Goal: Book appointment/travel/reservation

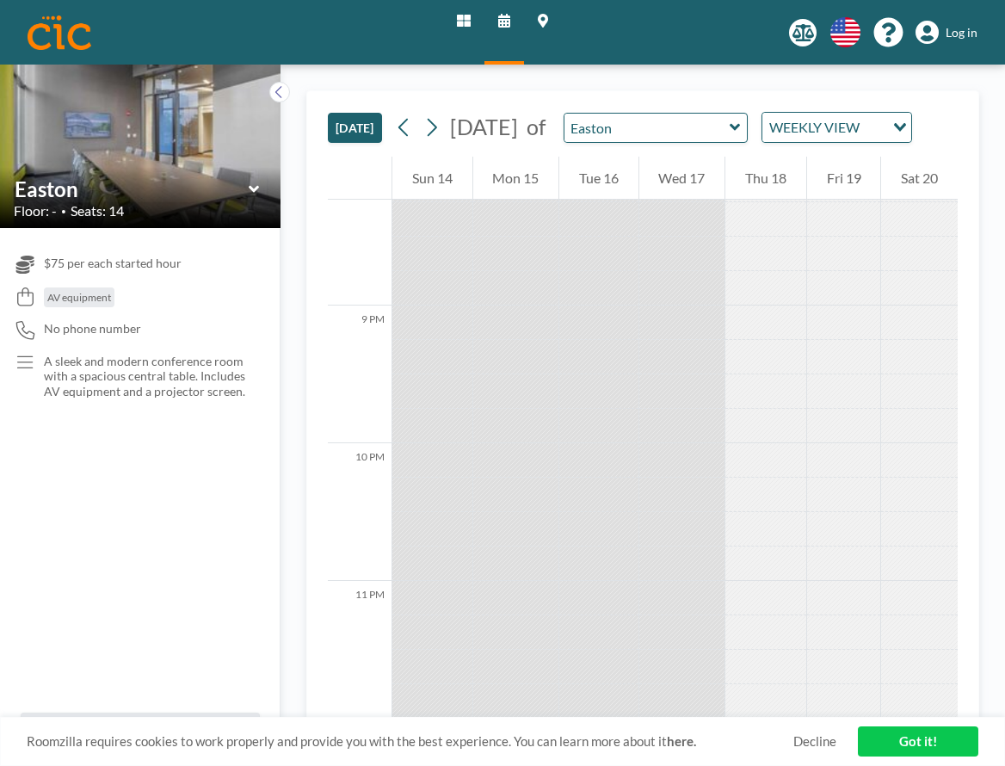
scroll to position [2807, 0]
click at [434, 136] on icon at bounding box center [431, 127] width 16 height 26
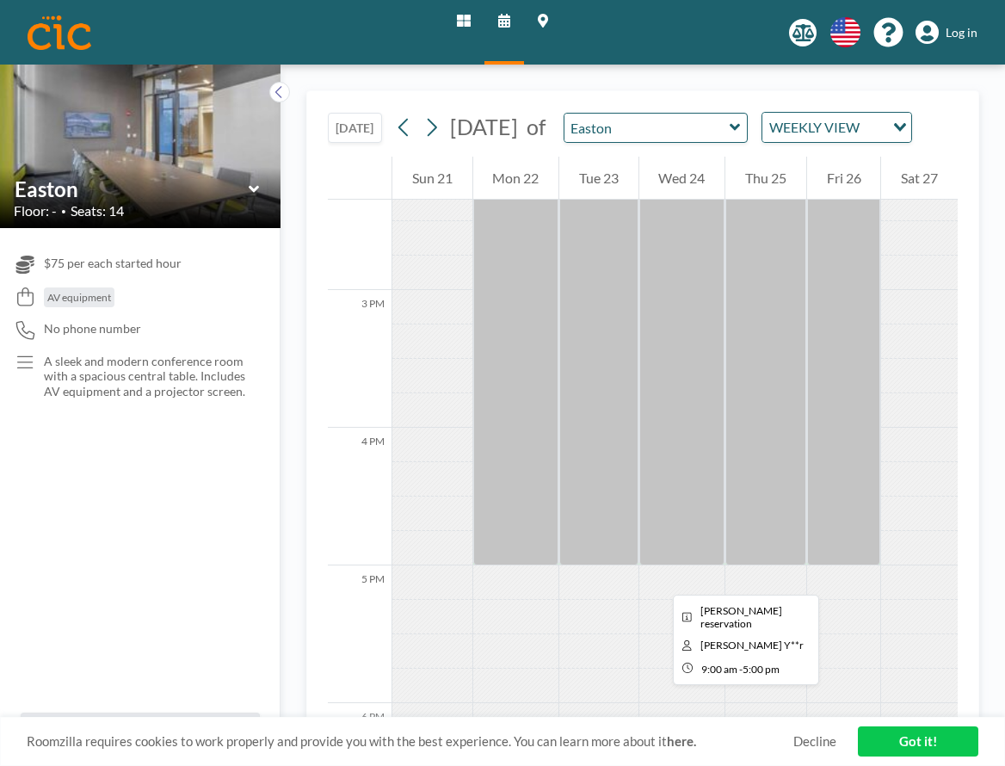
scroll to position [1978, 0]
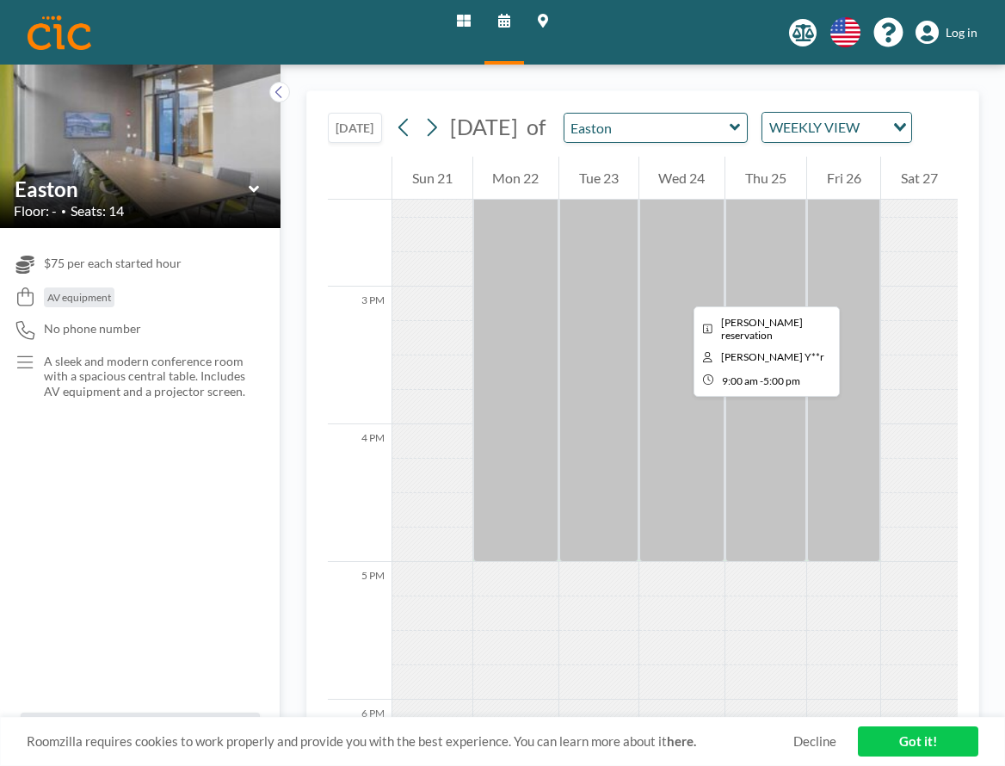
click at [860, 291] on div at bounding box center [844, 11] width 74 height 1101
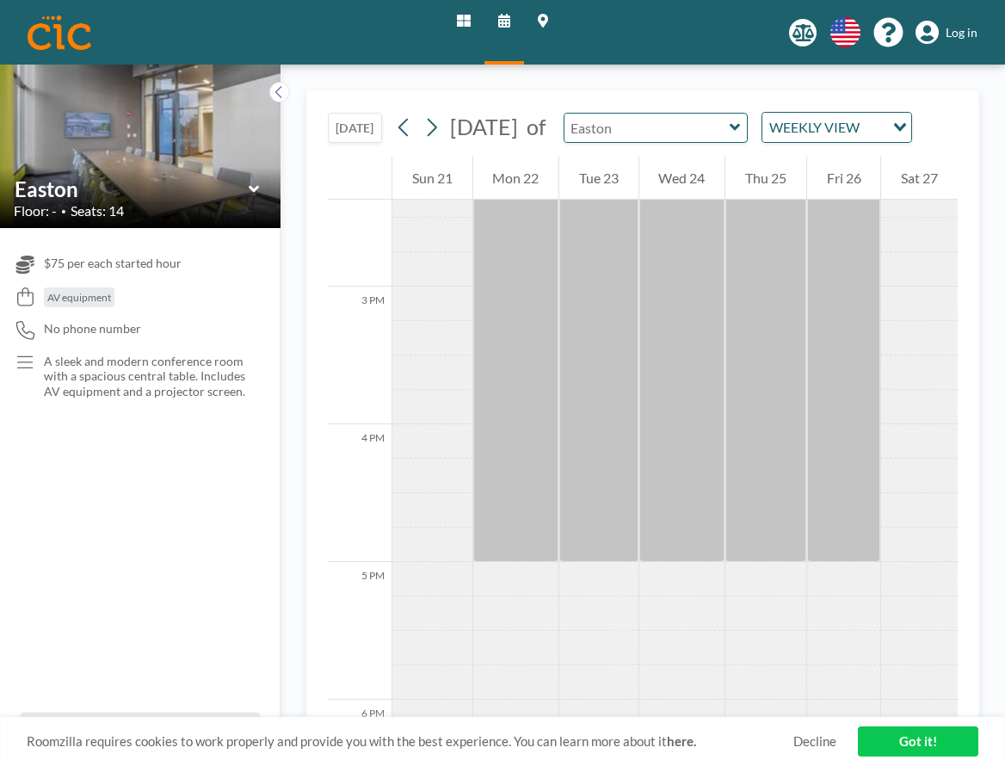
click at [669, 137] on input "text" at bounding box center [646, 128] width 165 height 28
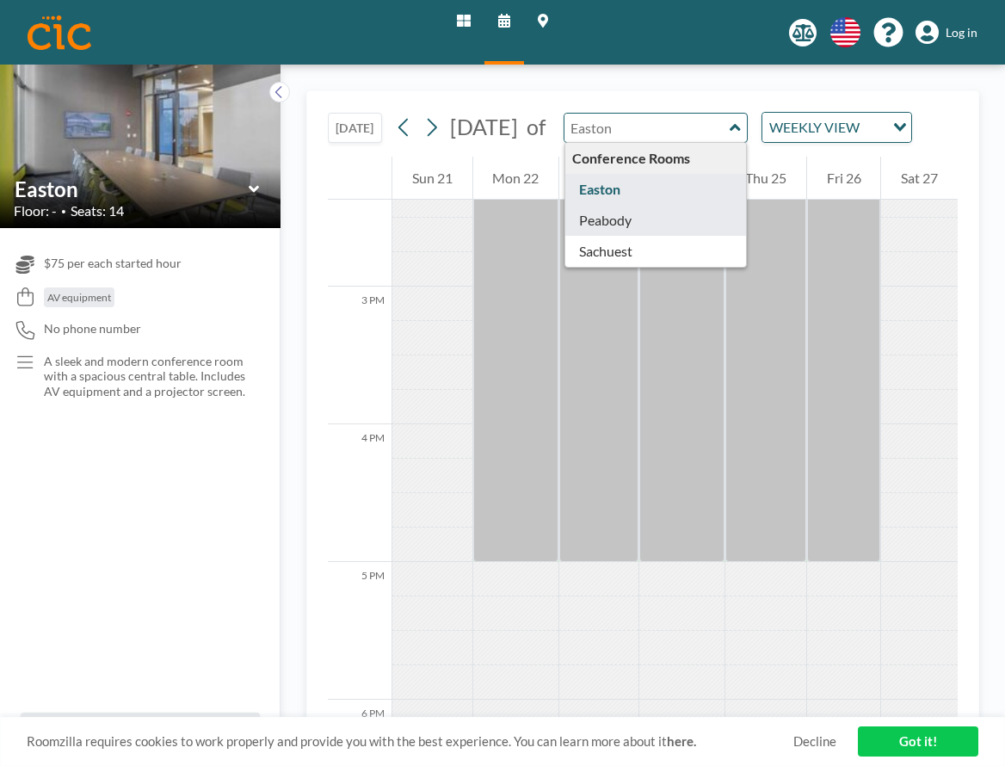
type input "Peabody"
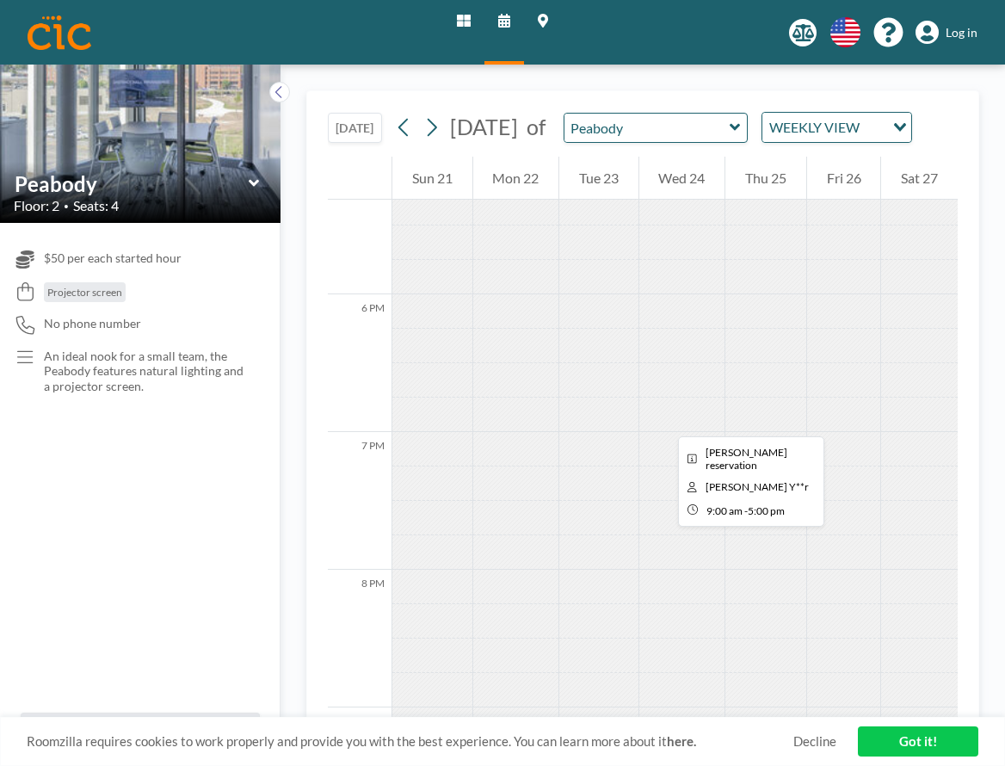
scroll to position [2451, 0]
click at [726, 138] on input "text" at bounding box center [646, 128] width 165 height 28
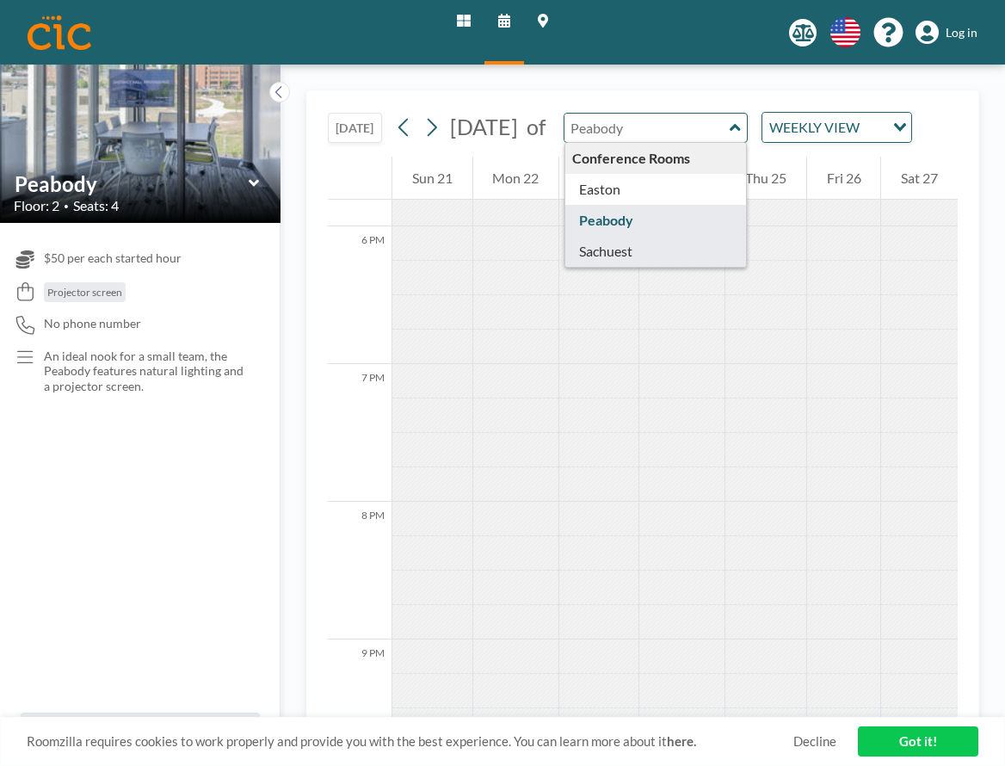
type input "Sachuest"
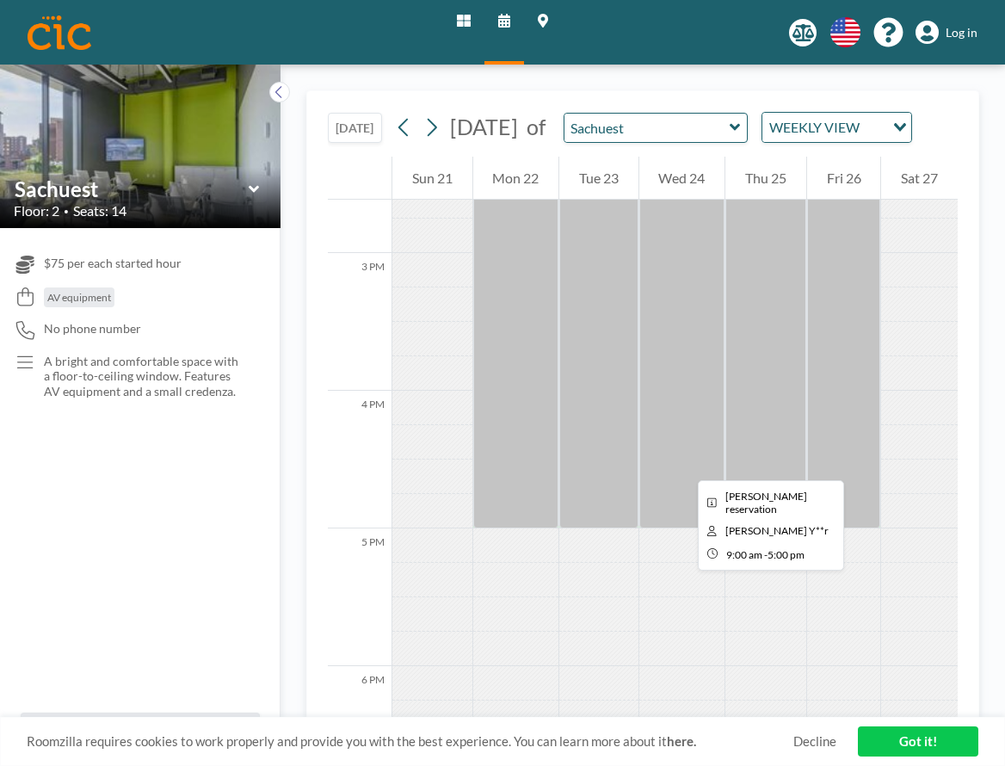
scroll to position [2023, 0]
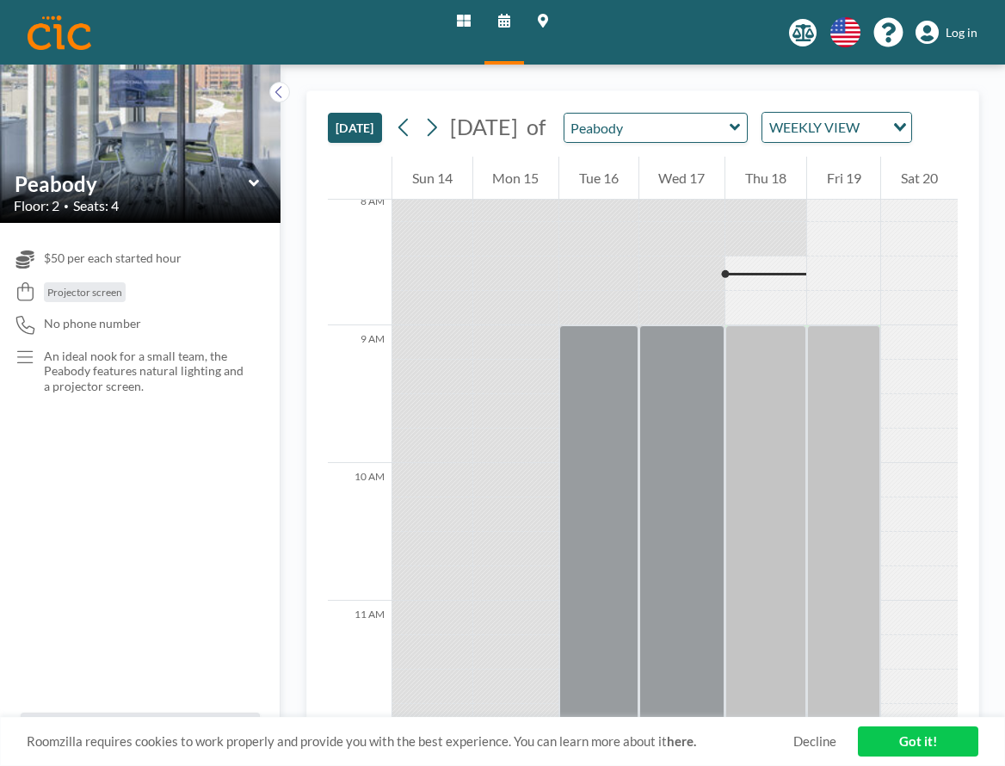
scroll to position [1135, 0]
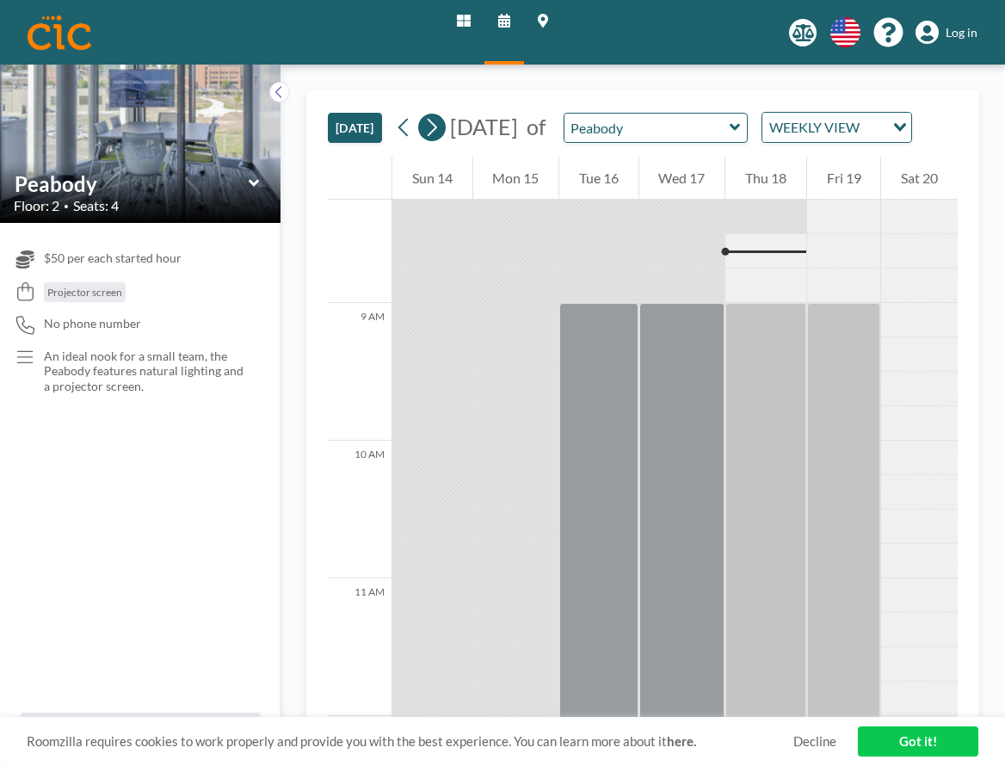
click at [424, 141] on button at bounding box center [432, 128] width 28 height 28
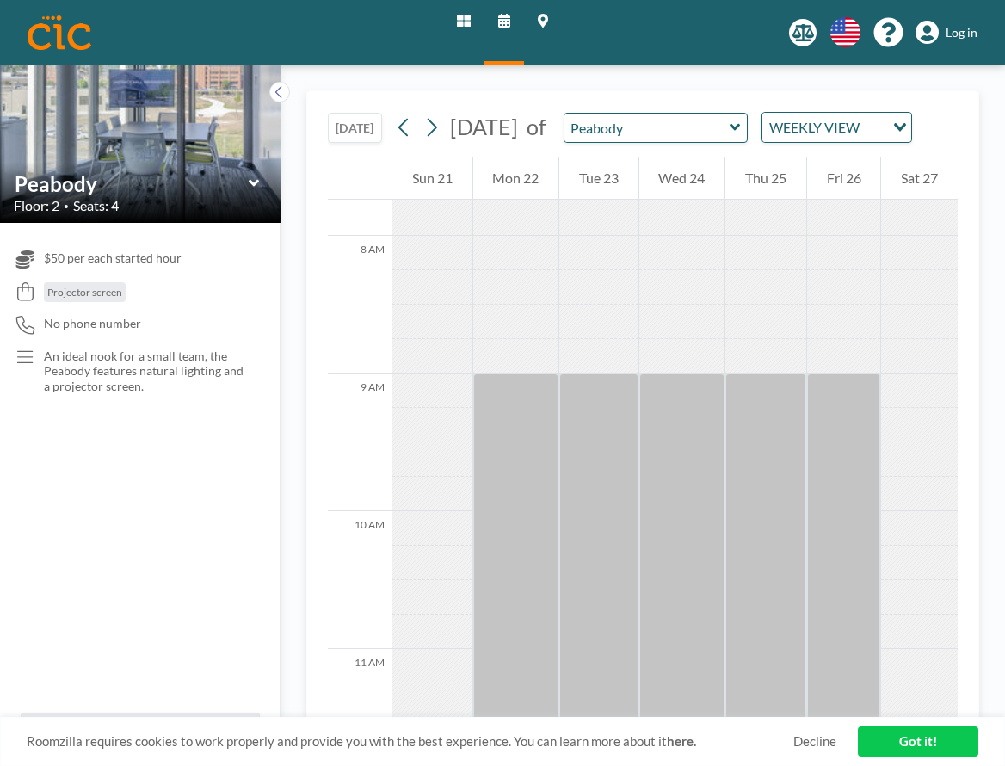
scroll to position [1067, 0]
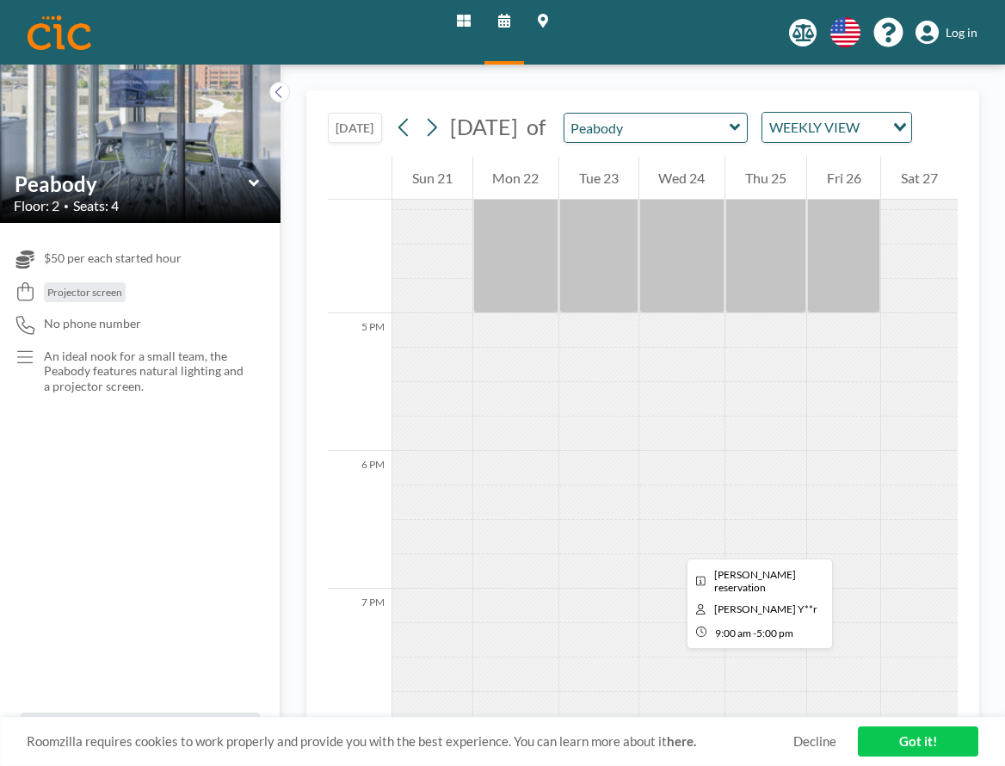
scroll to position [2231, 0]
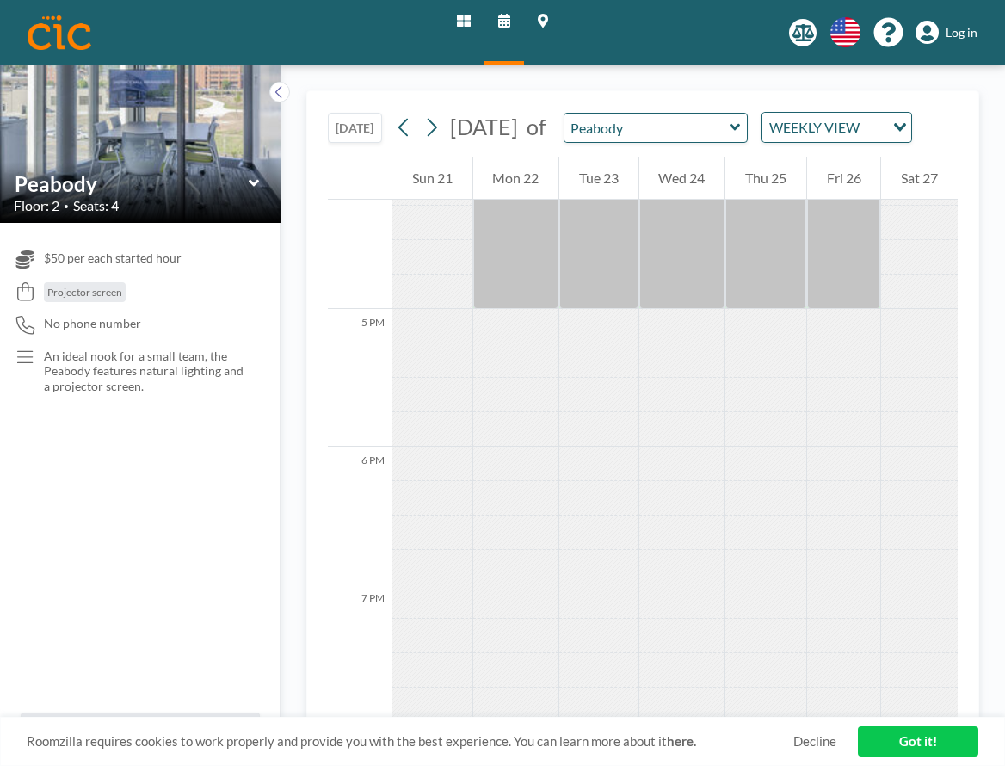
click at [824, 745] on link "Decline" at bounding box center [814, 741] width 43 height 16
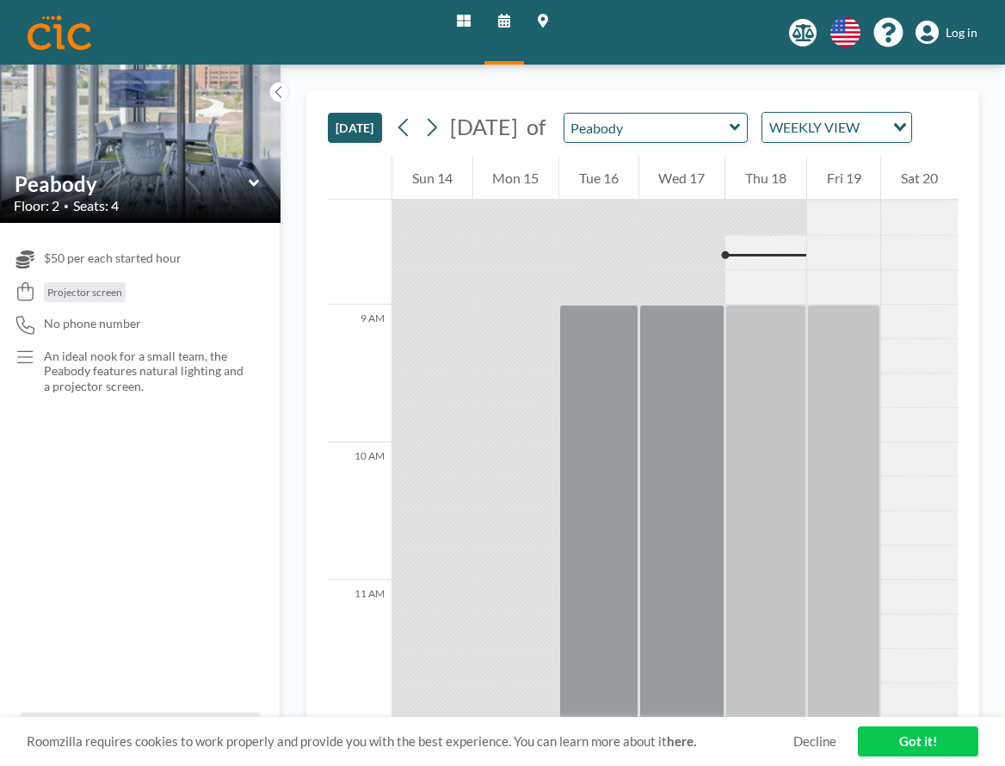
scroll to position [1135, 0]
click at [432, 140] on icon at bounding box center [431, 127] width 16 height 26
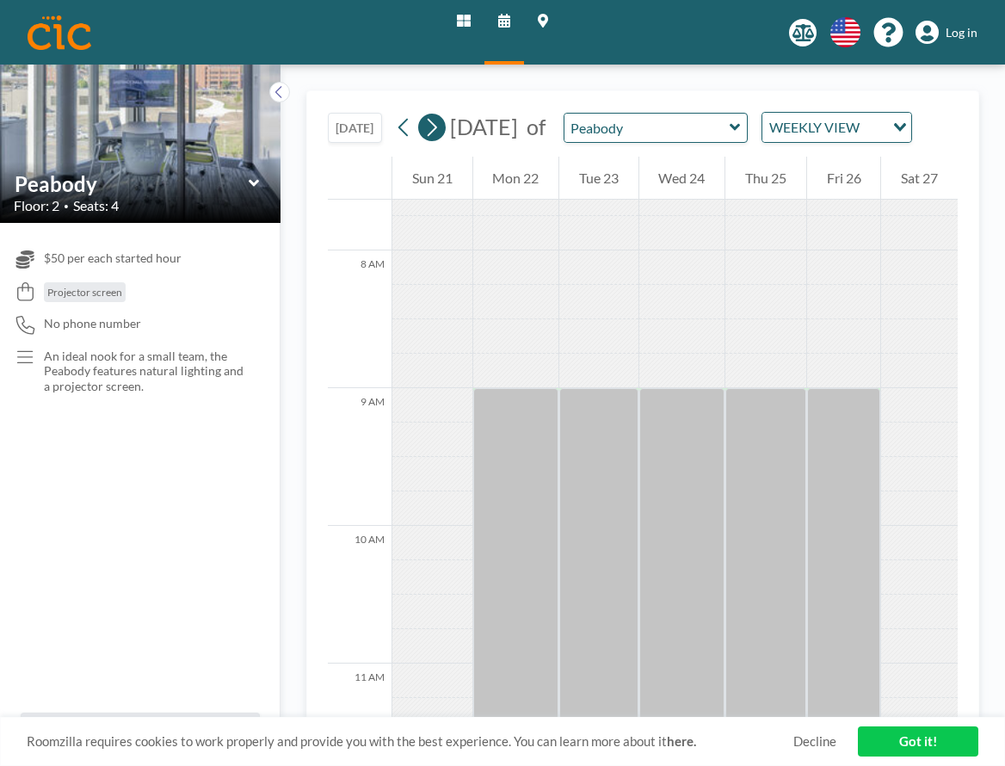
scroll to position [1067, 0]
click at [432, 140] on icon at bounding box center [431, 127] width 16 height 26
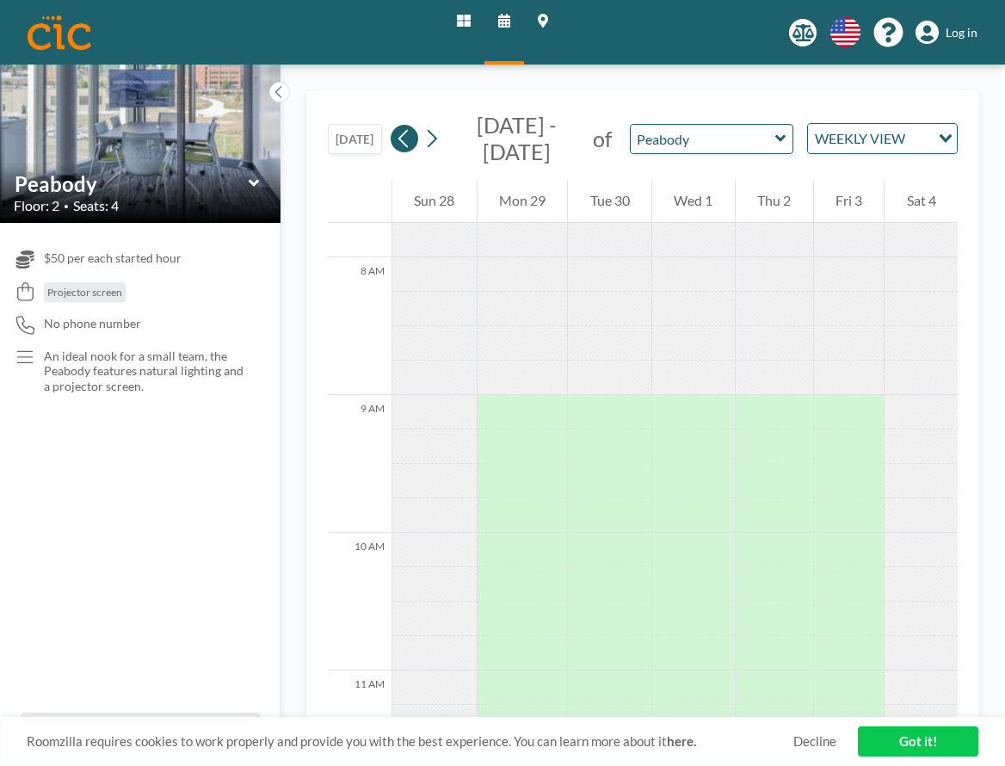
click at [403, 149] on icon at bounding box center [404, 139] width 16 height 26
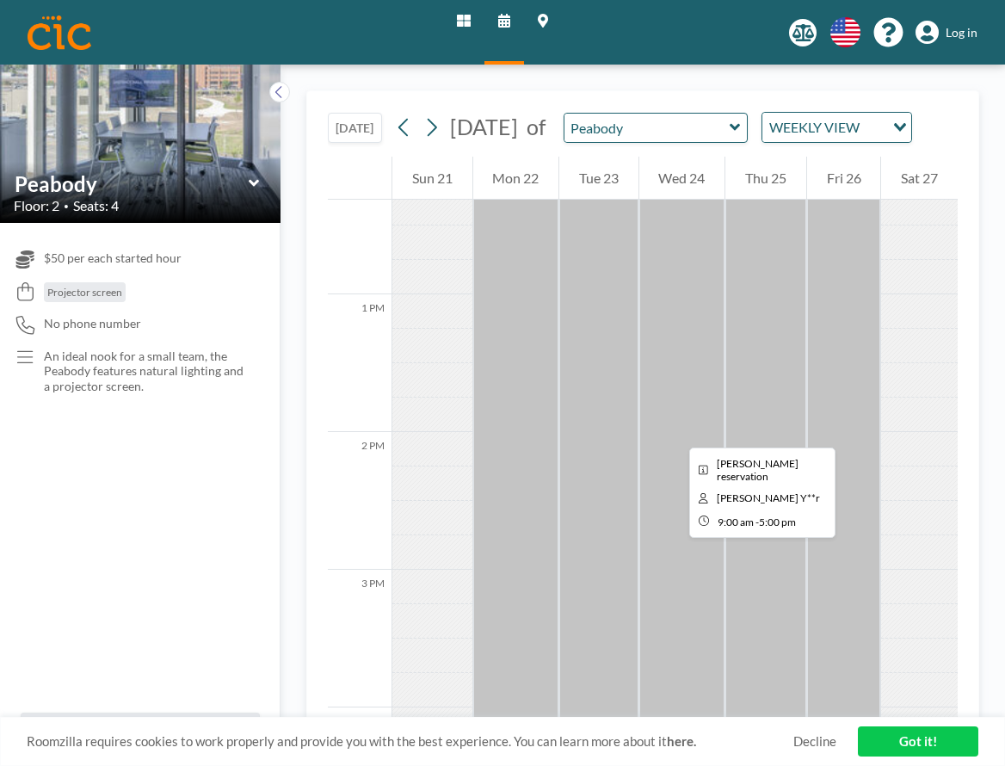
scroll to position [1699, 0]
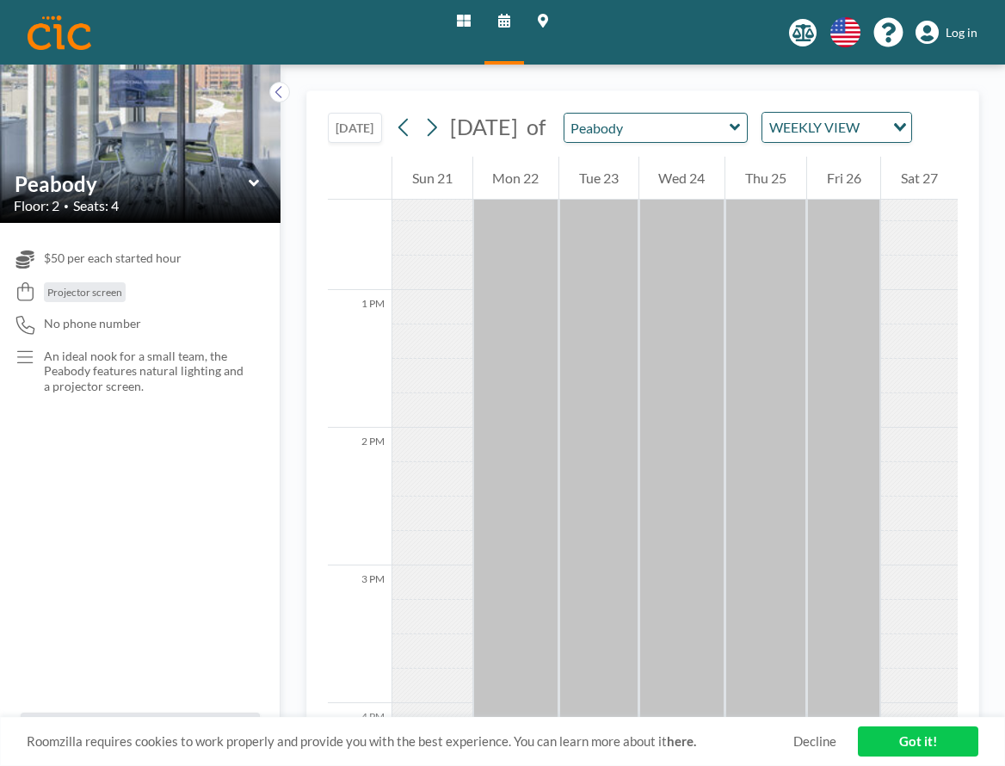
click at [828, 739] on link "Decline" at bounding box center [814, 741] width 43 height 16
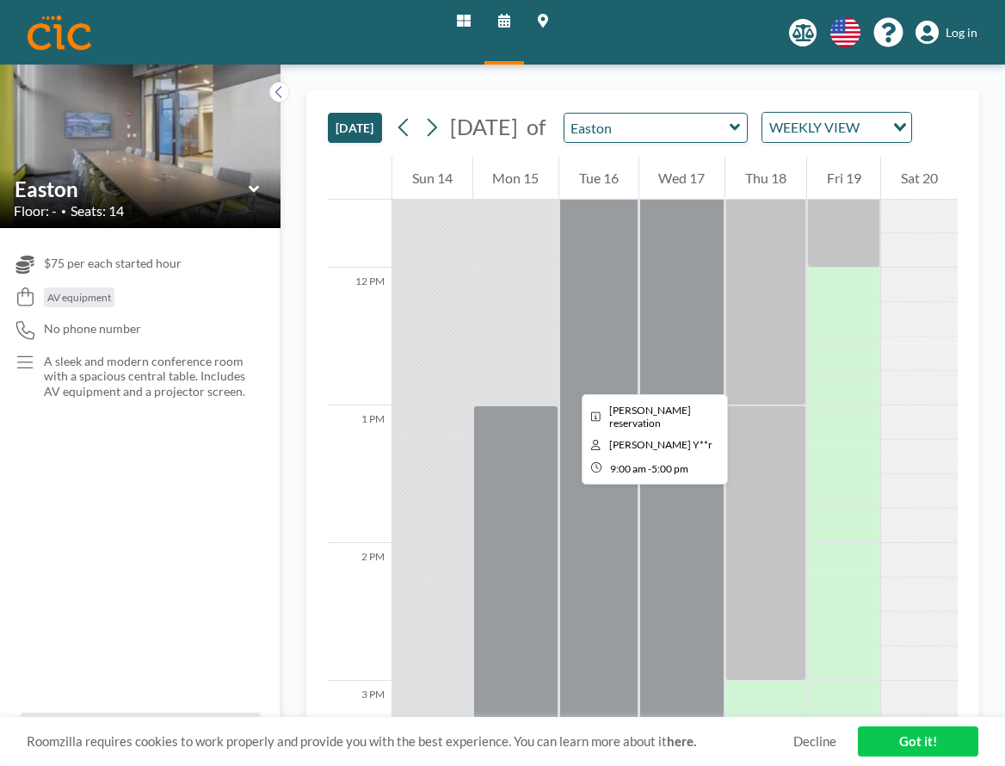
scroll to position [1583, 0]
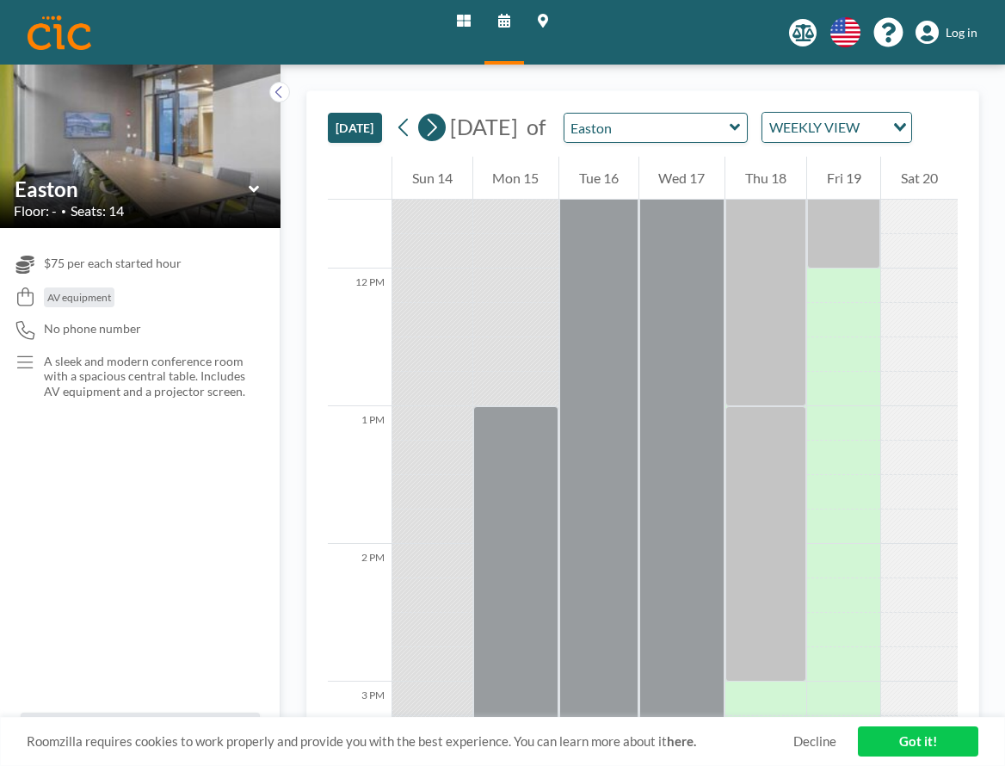
click at [440, 136] on icon at bounding box center [431, 127] width 16 height 26
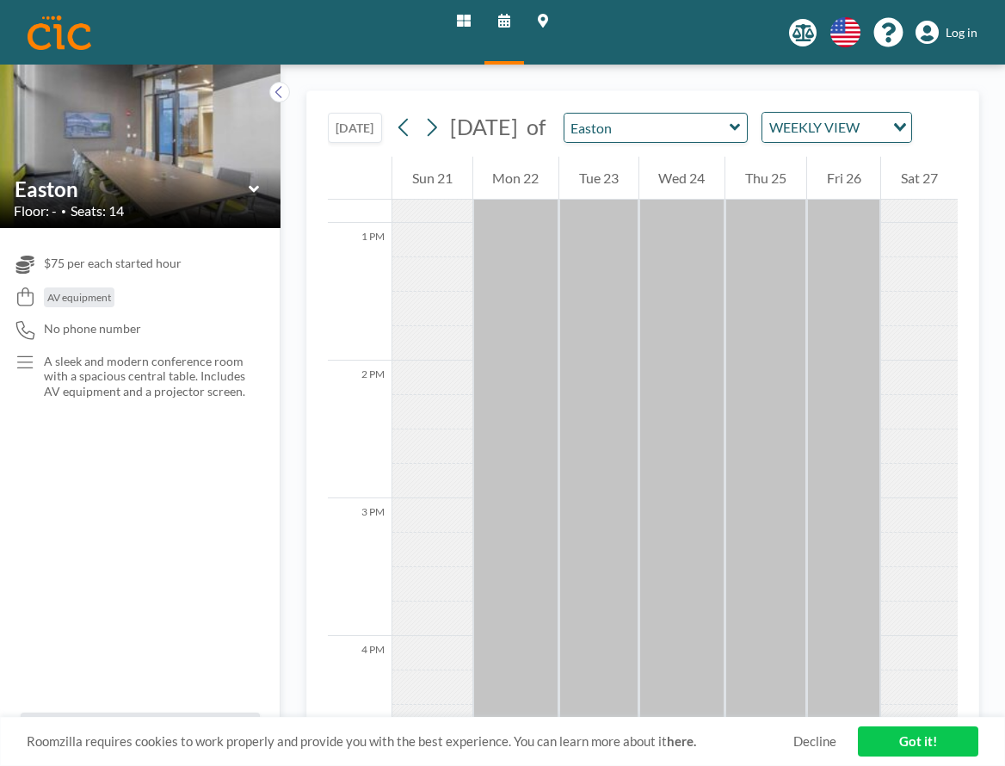
scroll to position [1759, 0]
